Goal: Task Accomplishment & Management: Complete application form

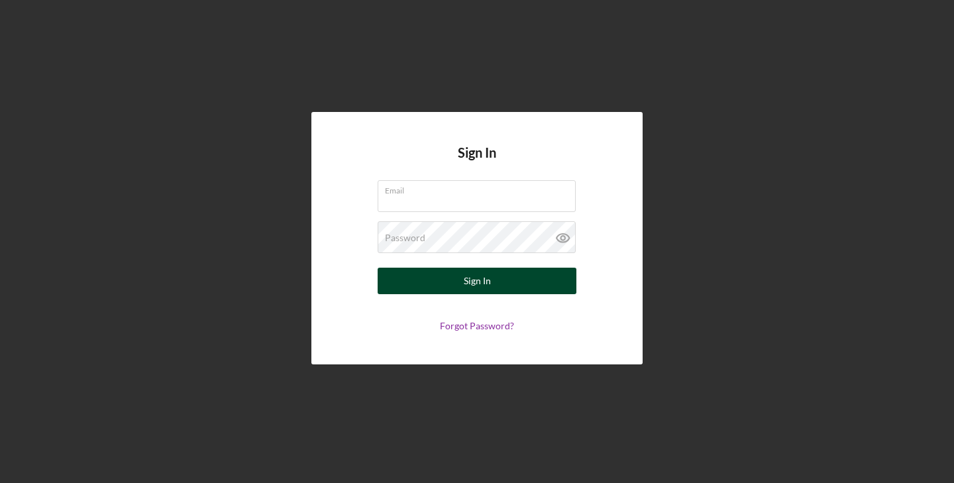
type input "[EMAIL_ADDRESS][DOMAIN_NAME]"
click at [451, 271] on button "Sign In" at bounding box center [477, 281] width 199 height 27
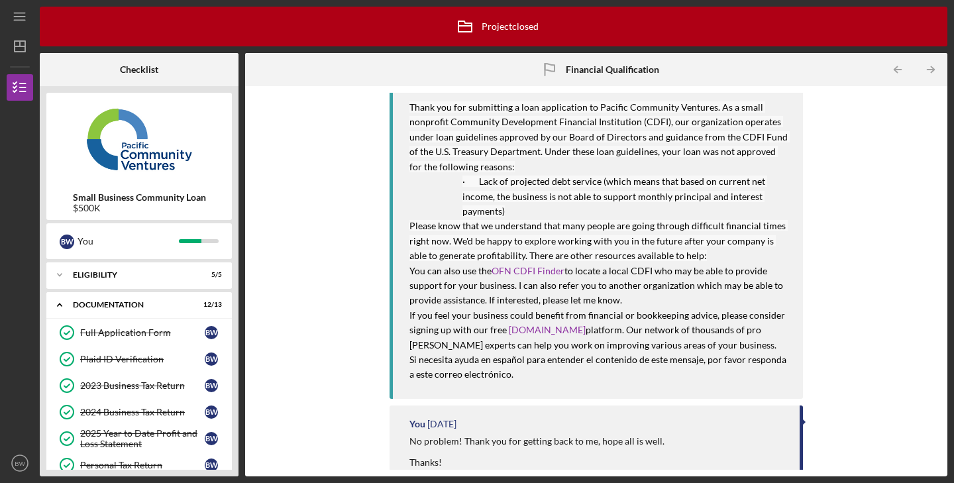
scroll to position [1, 0]
click at [153, 337] on link "Full Application Form Full Application Form B W" at bounding box center [139, 332] width 172 height 27
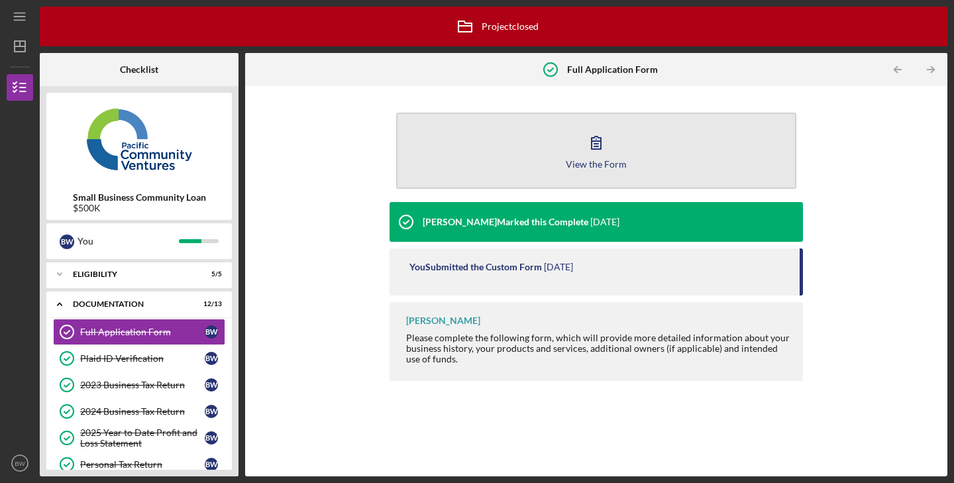
click at [593, 156] on icon "button" at bounding box center [596, 142] width 33 height 33
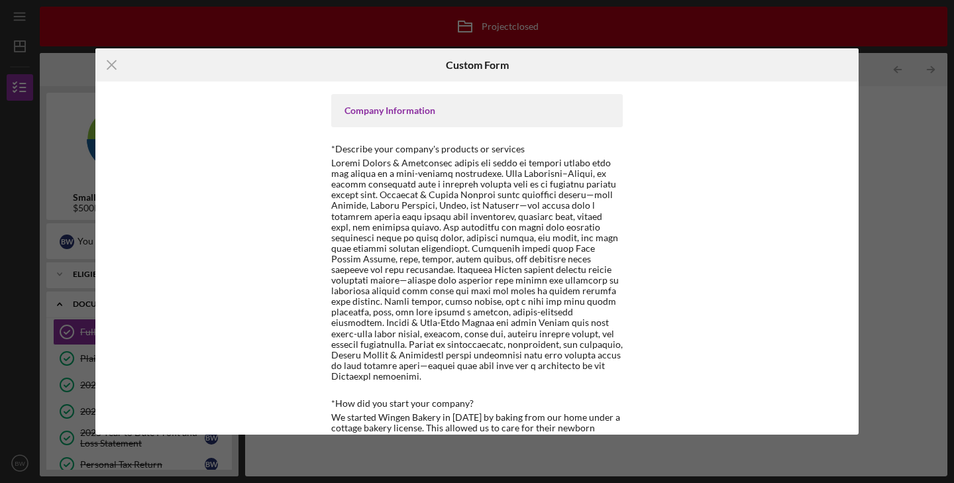
scroll to position [457, 0]
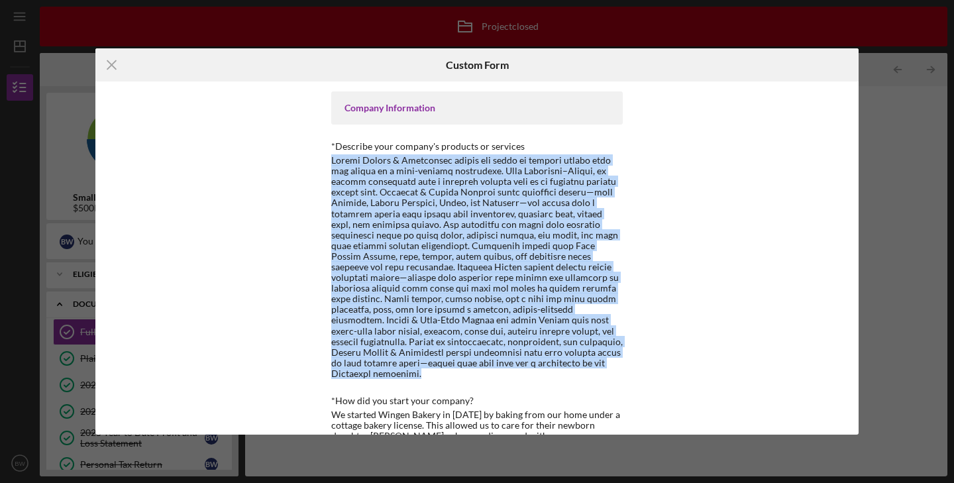
drag, startPoint x: 325, startPoint y: 161, endPoint x: 630, endPoint y: 364, distance: 365.6
click at [630, 364] on div "Form edits are no longer available because this project has been archived. Loan…" at bounding box center [477, 258] width 365 height 353
copy div "Loremi Dolors & Ametconsec adipis eli seddo ei tempori utlabo etdo mag aliqua e…"
